Goal: Task Accomplishment & Management: Use online tool/utility

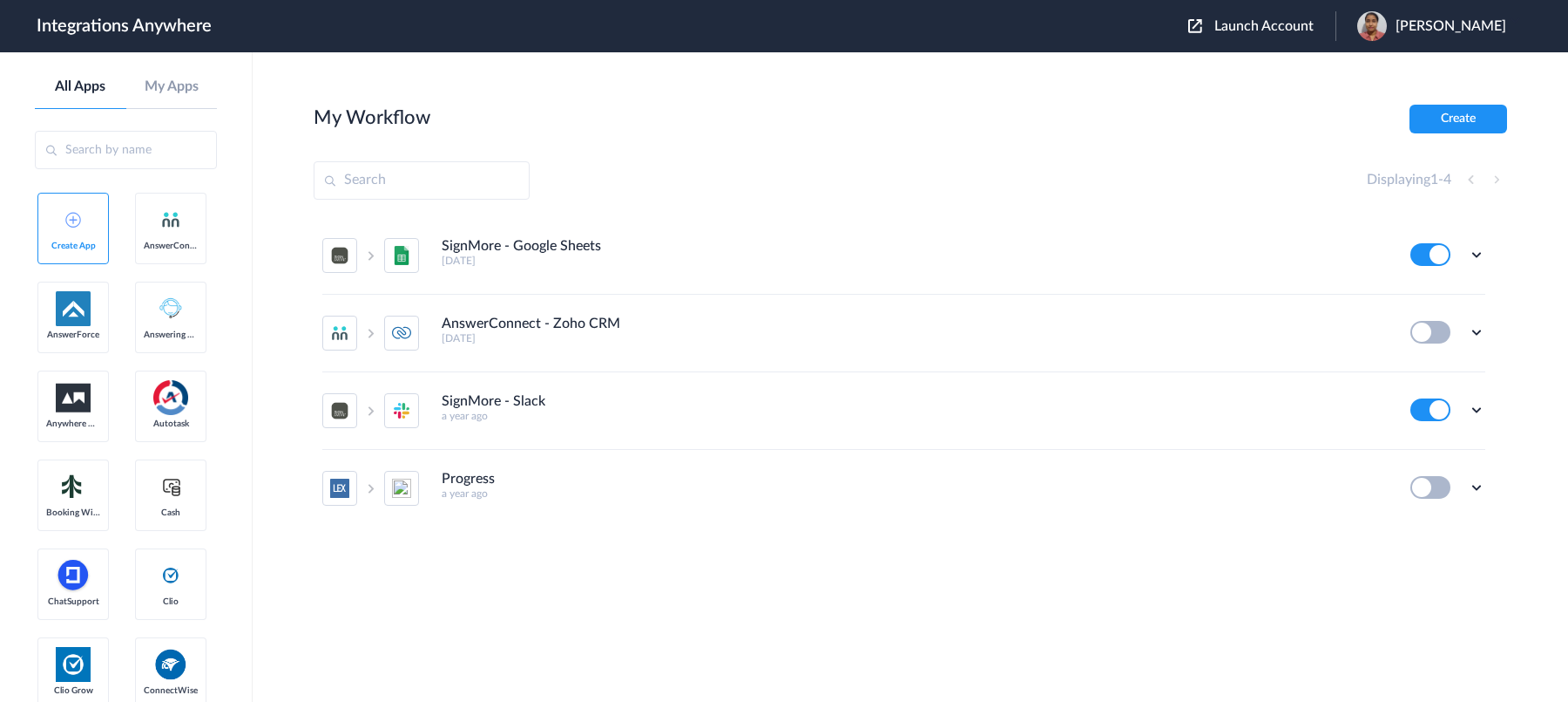
click at [101, 148] on input "text" at bounding box center [126, 150] width 182 height 39
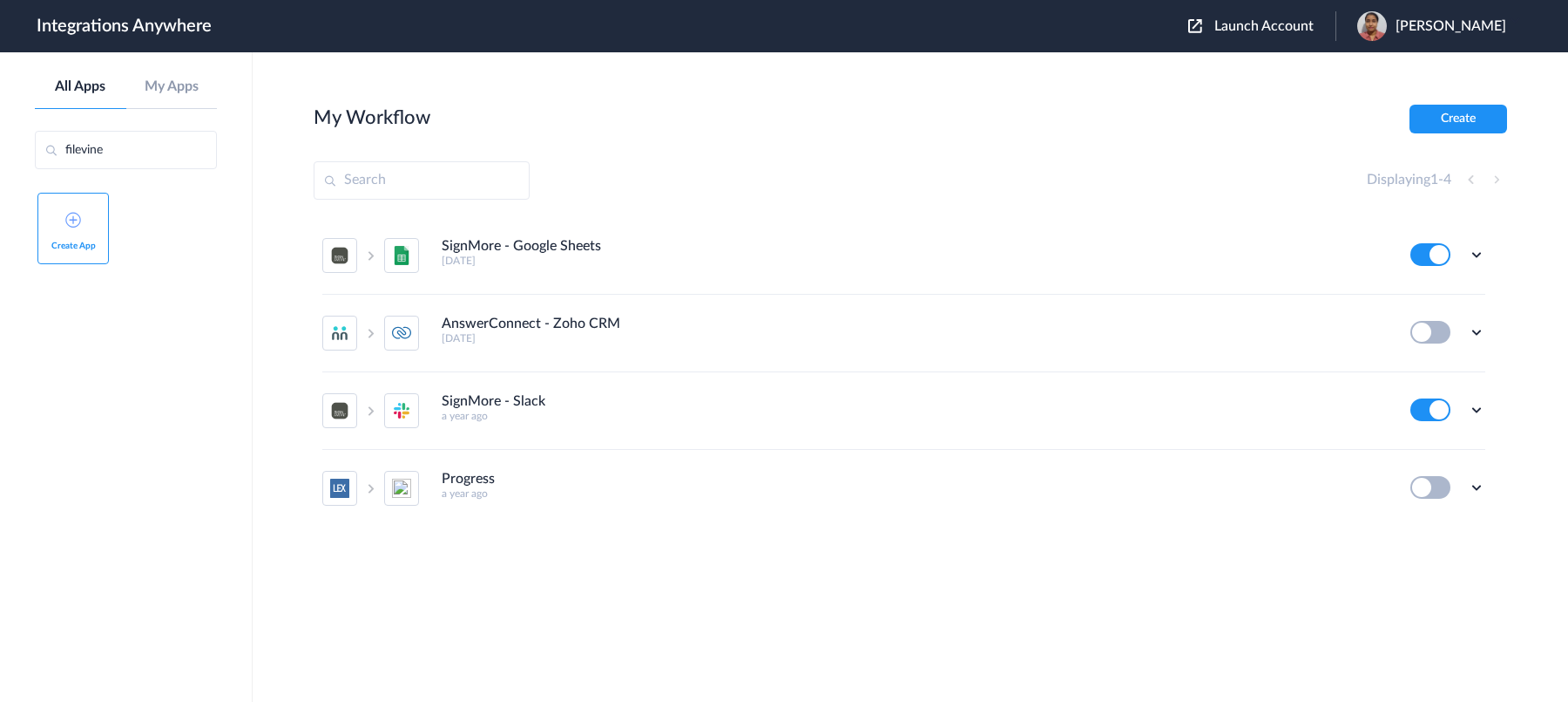
type input "filevine"
click at [80, 213] on link "Create App" at bounding box center [73, 228] width 71 height 71
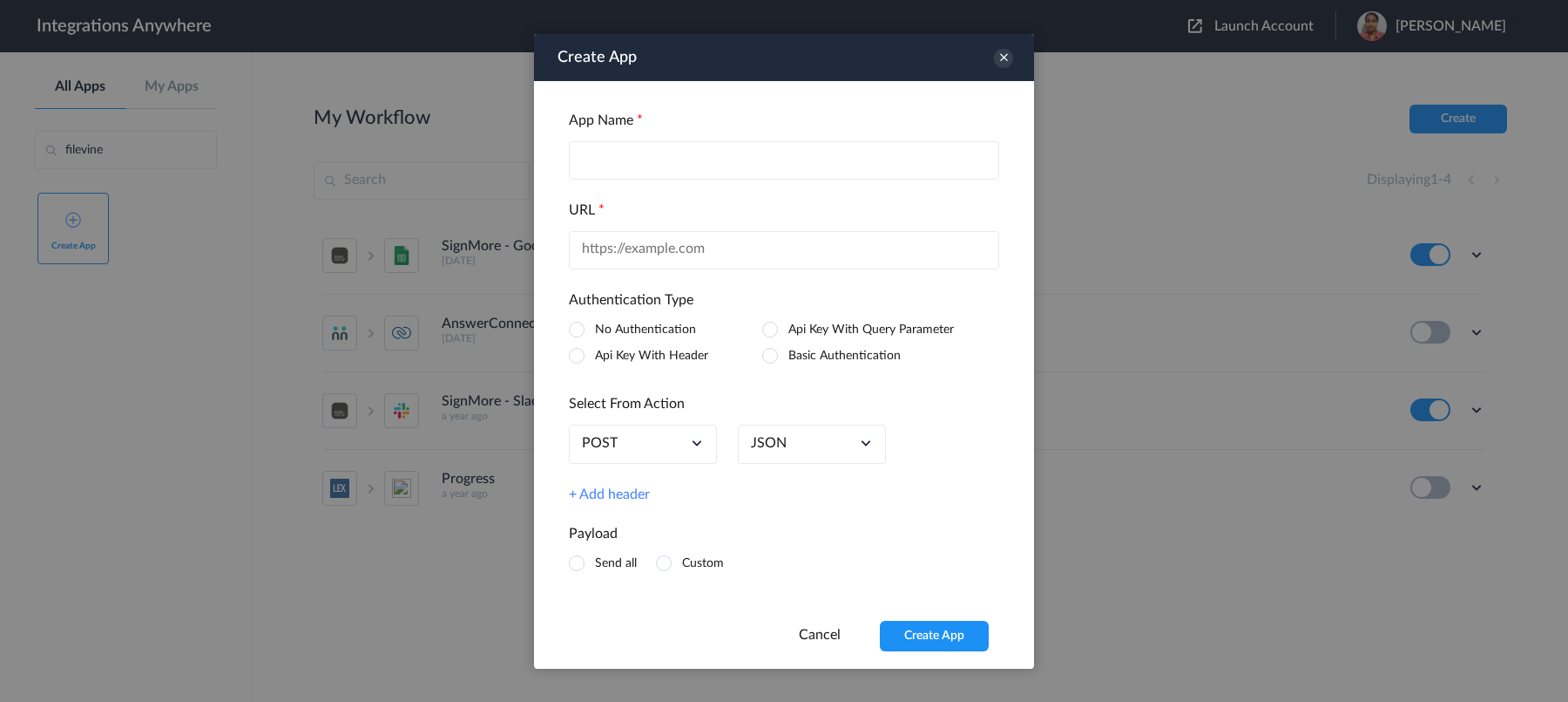
click at [994, 63] on div "Create App" at bounding box center [784, 56] width 500 height 47
click at [999, 63] on icon at bounding box center [1004, 57] width 19 height 19
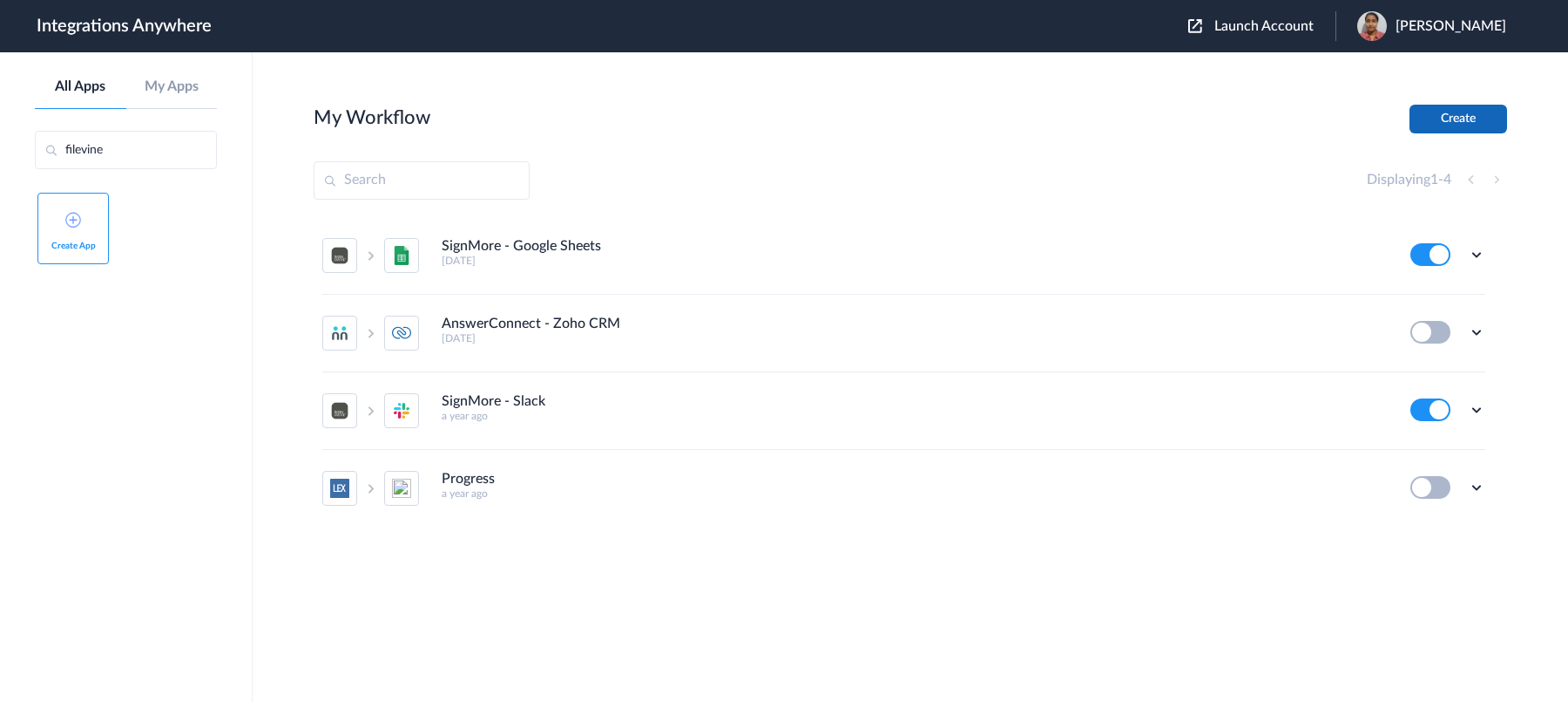
click at [1254, 126] on button "Create" at bounding box center [1458, 119] width 98 height 29
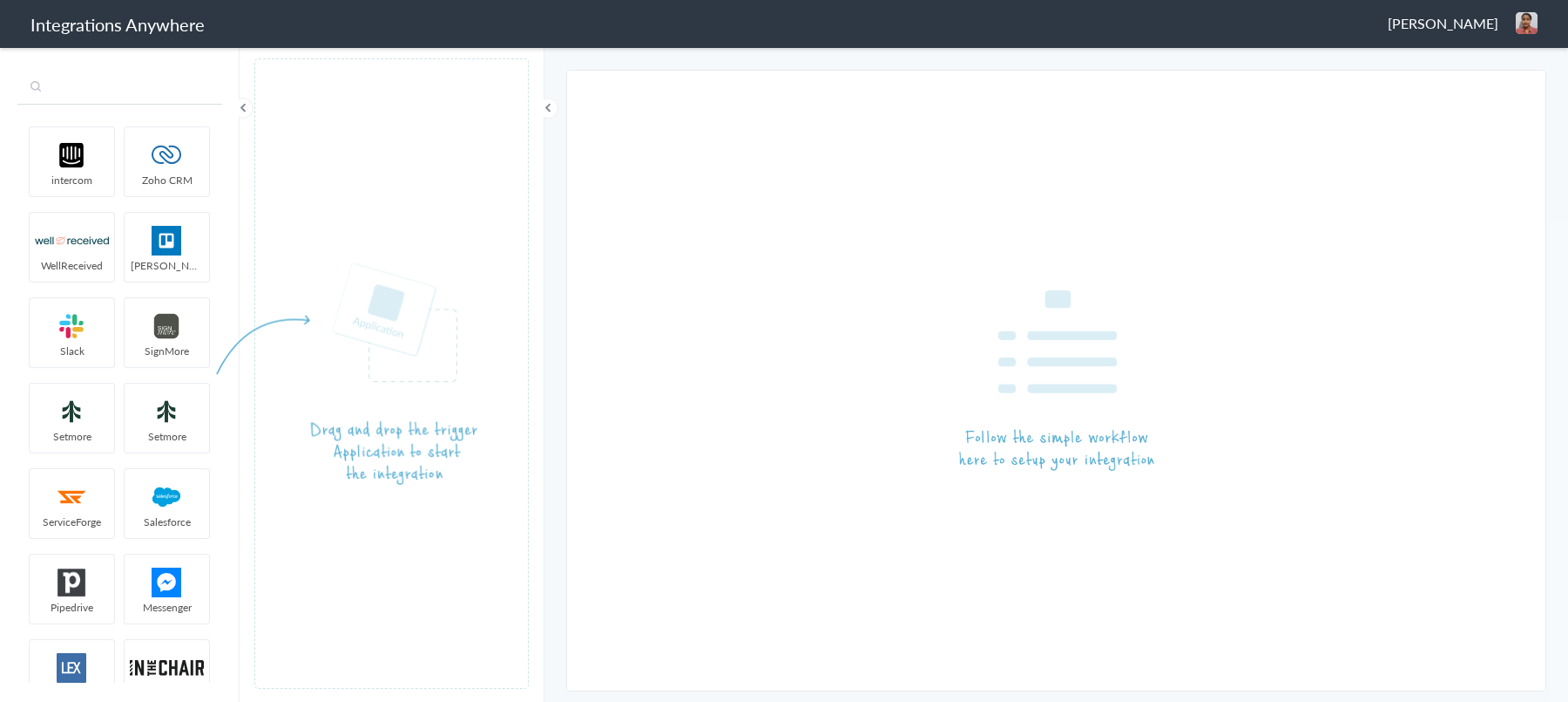
click at [119, 87] on input "text" at bounding box center [120, 88] width 205 height 33
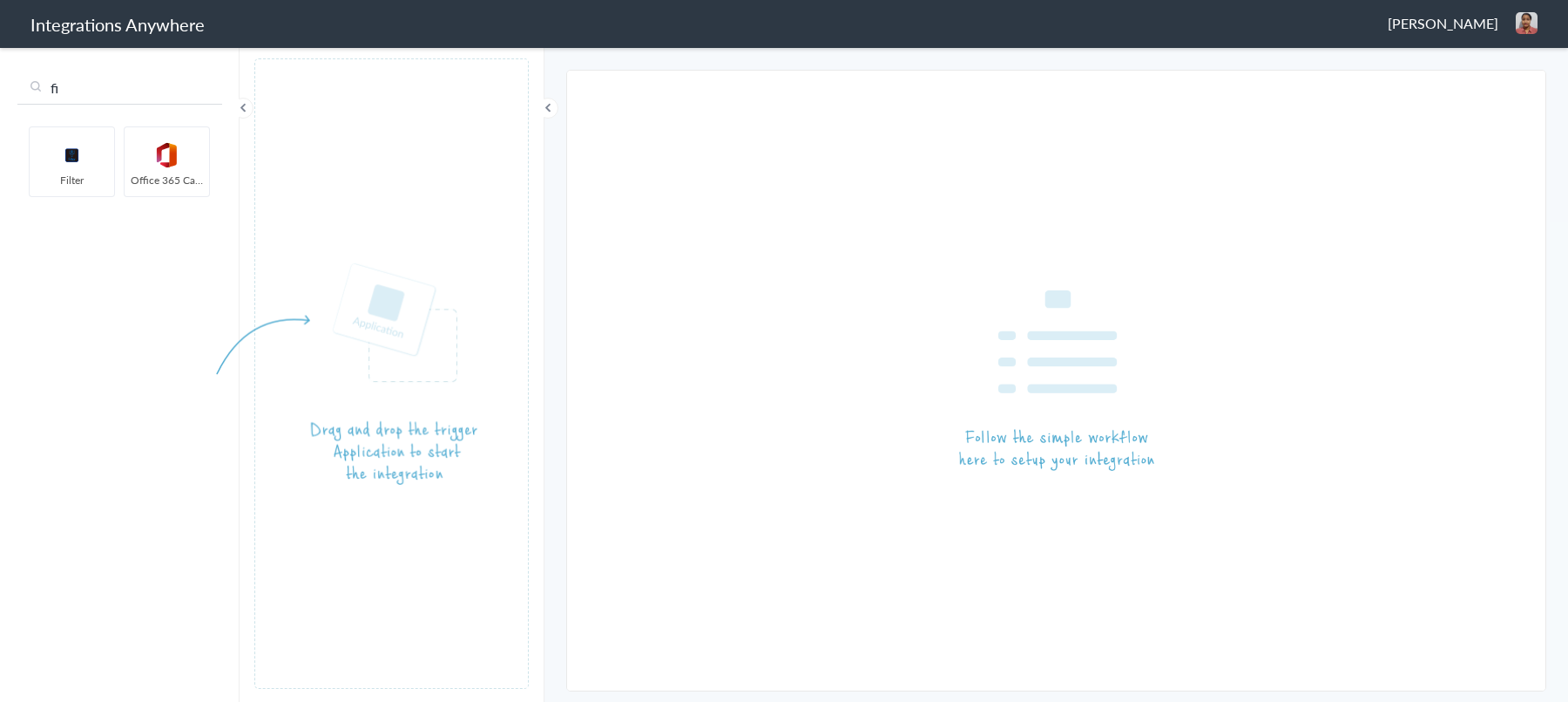
type input "f"
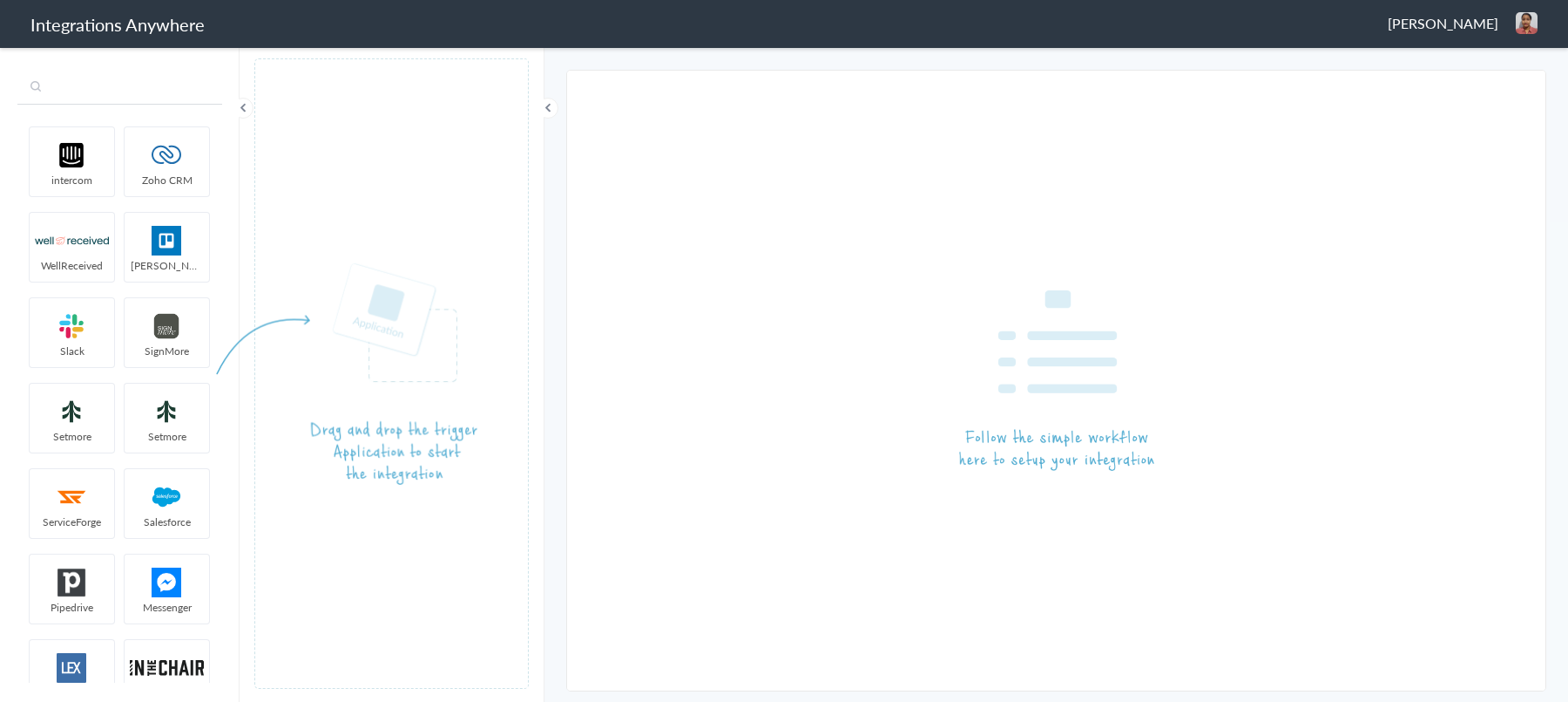
type input "f"
